Goal: Task Accomplishment & Management: Use online tool/utility

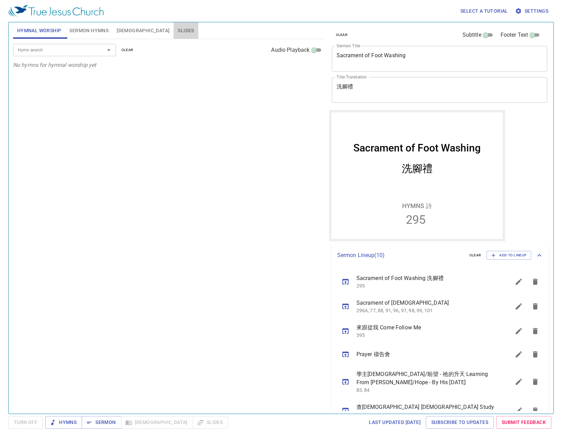
click at [174, 24] on button "Slides" at bounding box center [186, 30] width 24 height 16
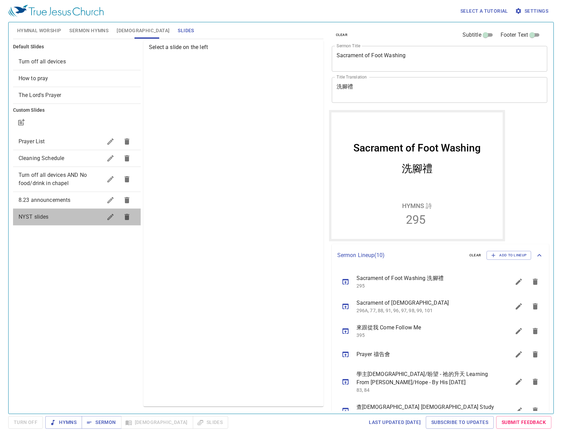
click at [66, 224] on div "NYST slides" at bounding box center [77, 217] width 128 height 16
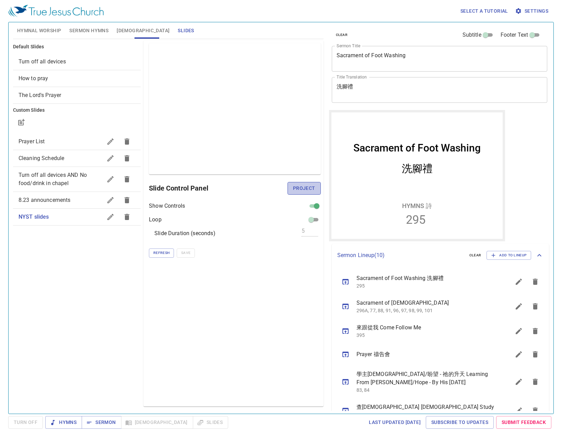
click at [304, 189] on span "Project" at bounding box center [304, 188] width 22 height 9
click at [77, 291] on div "Default Slides Turn off all devices How to pray The Lord's Prayer Custom Slides…" at bounding box center [77, 223] width 130 height 369
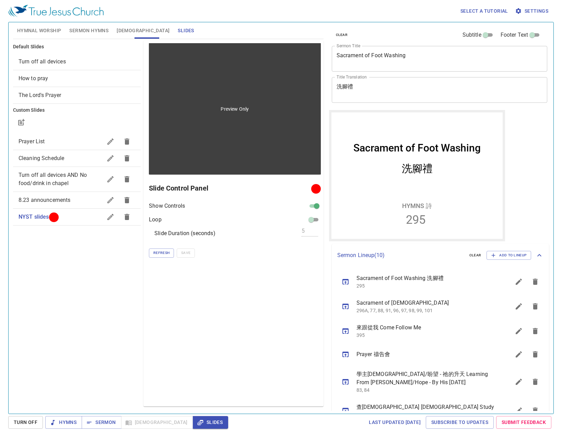
click at [190, 166] on div "Preview Only" at bounding box center [235, 108] width 172 height 131
click at [184, 167] on div "Preview Only" at bounding box center [235, 108] width 172 height 131
click at [213, 127] on div "Preview Only" at bounding box center [235, 108] width 172 height 131
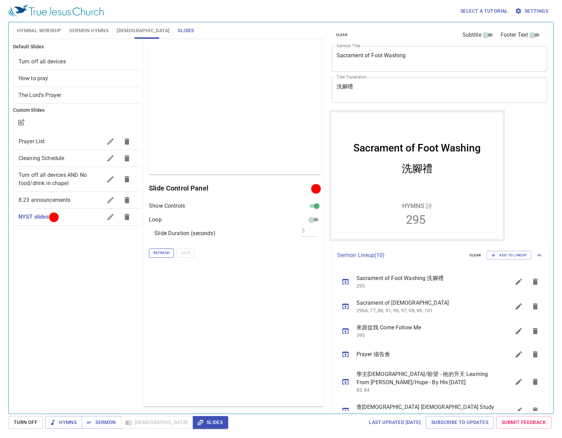
click at [163, 257] on button "Refresh" at bounding box center [161, 253] width 25 height 9
click at [173, 325] on div "Preview Only Slide Control Panel Show Controls Loop Slide Duration (seconds) 5 …" at bounding box center [233, 223] width 180 height 366
click at [312, 209] on input "checkbox" at bounding box center [316, 207] width 25 height 8
checkbox input "false"
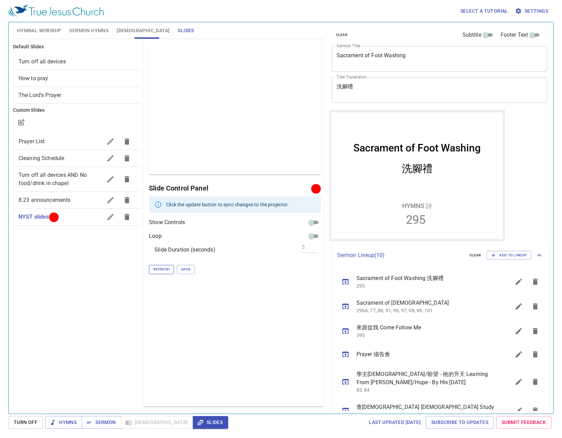
click at [163, 267] on span "Refresh" at bounding box center [161, 270] width 16 height 6
click at [166, 267] on span "Refresh" at bounding box center [161, 270] width 16 height 6
click at [111, 221] on button "button" at bounding box center [110, 217] width 16 height 16
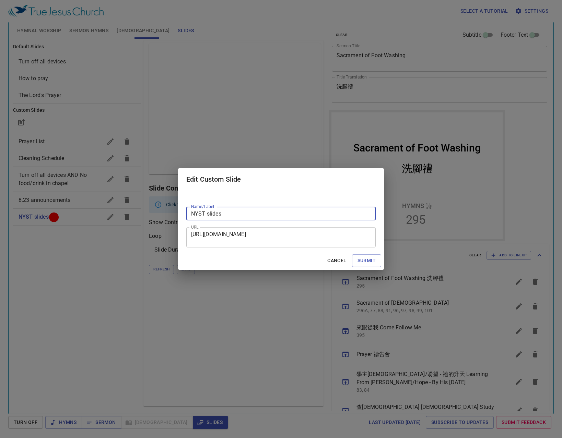
click at [296, 238] on textarea "[URL][DOMAIN_NAME]" at bounding box center [281, 237] width 180 height 13
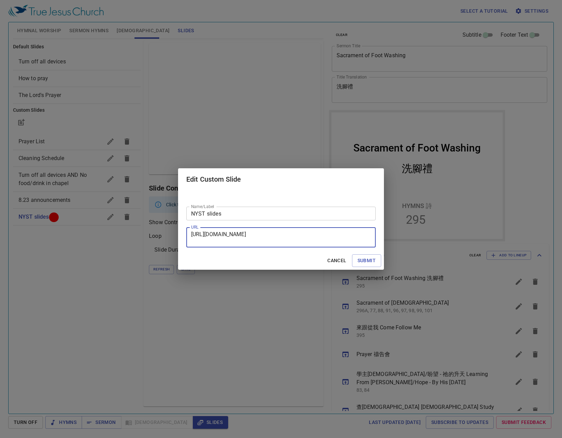
click at [336, 260] on span "Cancel" at bounding box center [336, 261] width 19 height 9
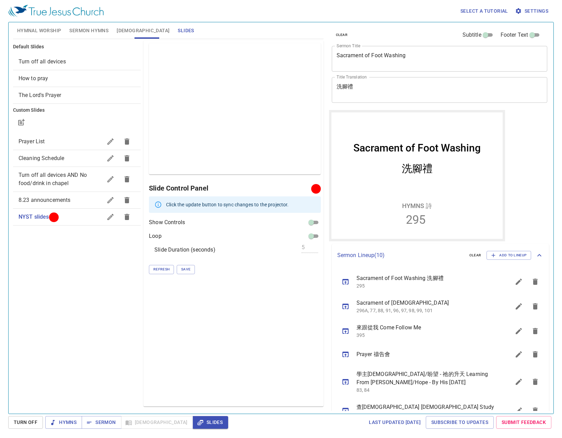
click at [315, 226] on input "checkbox" at bounding box center [311, 224] width 25 height 8
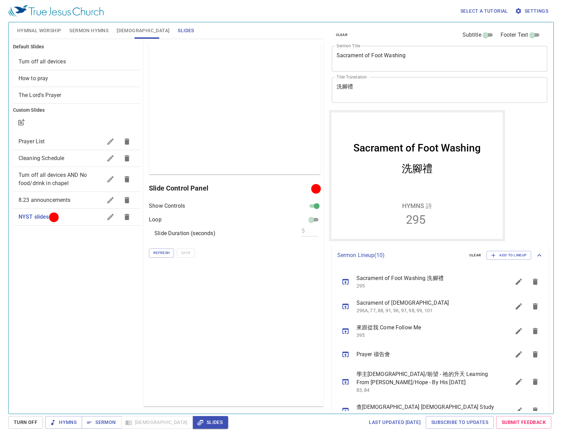
click at [306, 207] on div "Show Controls" at bounding box center [235, 206] width 172 height 8
click at [323, 210] on div "Preview Only Slide Control Panel Show Controls Loop Slide Duration (seconds) 5 …" at bounding box center [233, 223] width 180 height 366
click at [320, 209] on input "checkbox" at bounding box center [316, 207] width 25 height 8
checkbox input "false"
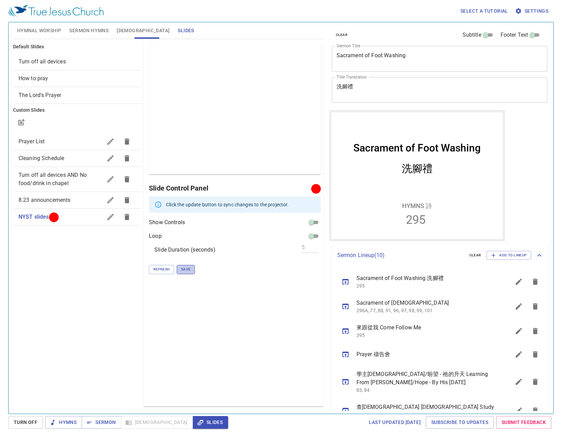
click at [185, 269] on span "Save" at bounding box center [185, 270] width 9 height 6
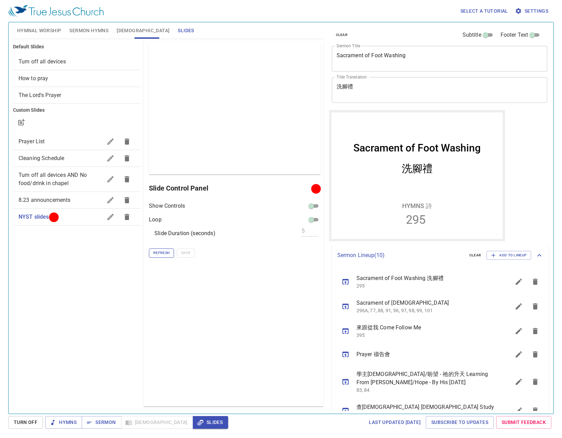
click at [168, 256] on span "Refresh" at bounding box center [161, 253] width 16 height 6
click at [42, 26] on span "Hymnal Worship" at bounding box center [39, 30] width 44 height 9
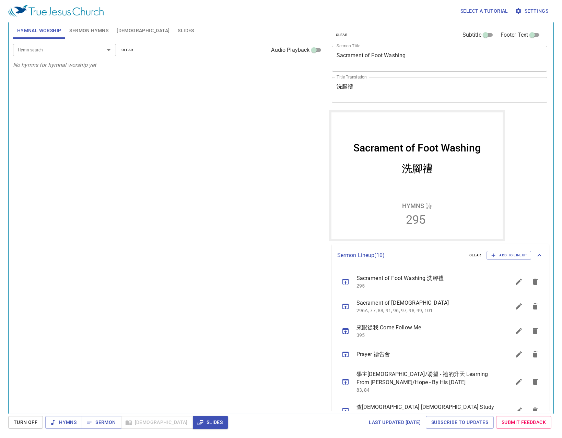
click at [60, 52] on input "Hymn search" at bounding box center [54, 50] width 79 height 8
type input "136"
click at [130, 127] on div "Hymn search Hymn search clear Audio Playback No hymns for hymnal worship yet" at bounding box center [168, 223] width 310 height 369
click at [101, 34] on span "Sermon Hymns" at bounding box center [88, 30] width 39 height 9
click at [127, 21] on div "Select a tutorial Settings" at bounding box center [279, 11] width 543 height 22
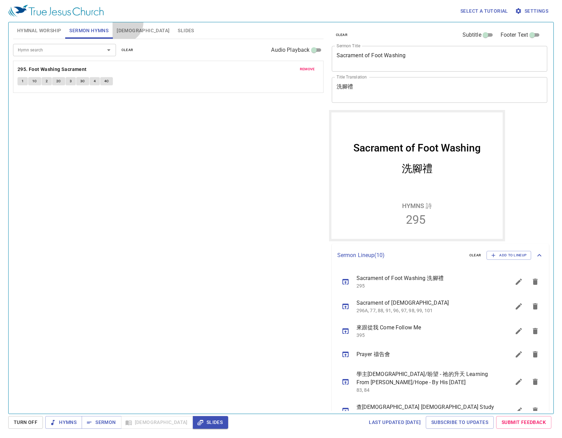
click at [123, 22] on button "[DEMOGRAPHIC_DATA]" at bounding box center [143, 30] width 61 height 16
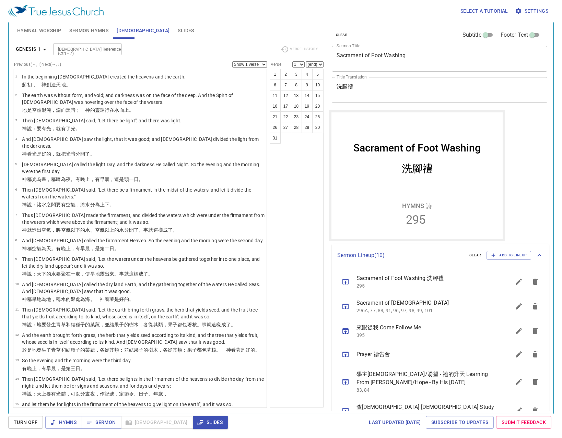
click at [52, 31] on span "Hymnal Worship" at bounding box center [39, 30] width 44 height 9
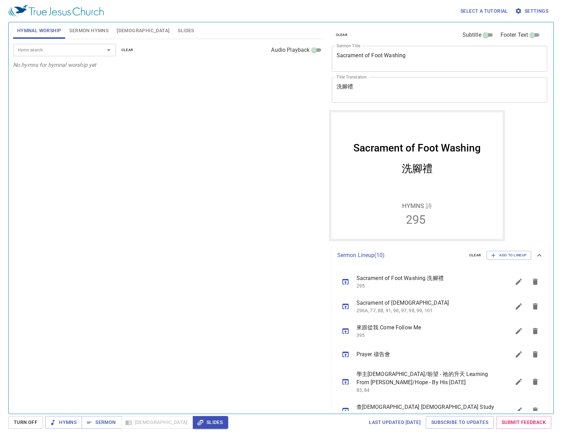
click at [84, 31] on span "Sermon Hymns" at bounding box center [88, 30] width 39 height 9
click at [122, 34] on span "[DEMOGRAPHIC_DATA]" at bounding box center [143, 30] width 53 height 9
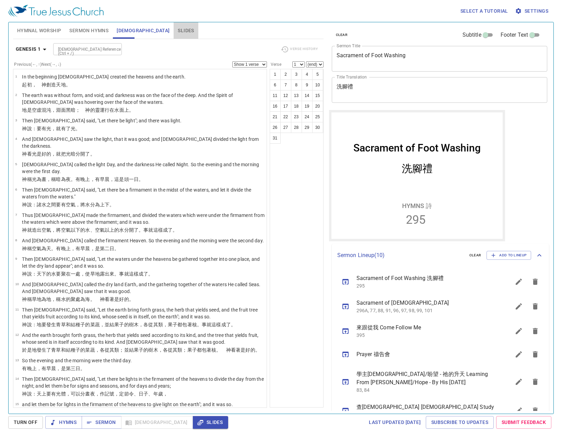
click at [178, 26] on span "Slides" at bounding box center [186, 30] width 16 height 9
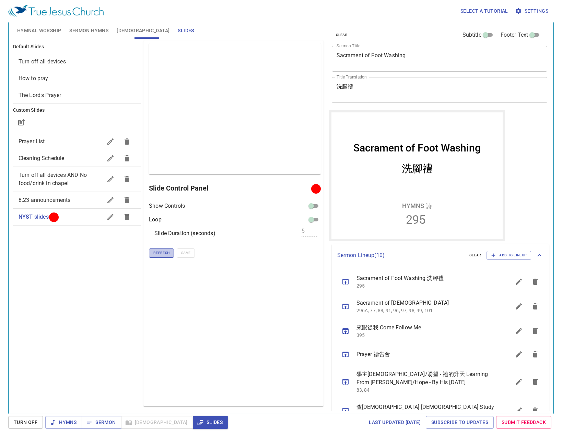
click at [159, 253] on span "Refresh" at bounding box center [161, 253] width 16 height 6
click at [168, 256] on span "Refresh" at bounding box center [161, 253] width 16 height 6
